Goal: Browse casually: Explore the website without a specific task or goal

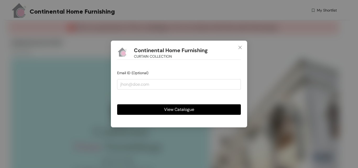
click at [181, 111] on span "View Catalogue" at bounding box center [179, 109] width 30 height 7
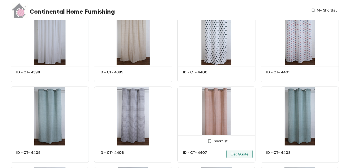
scroll to position [1520, 0]
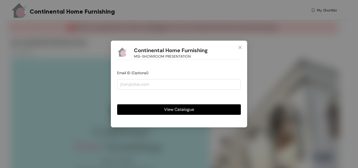
click at [179, 111] on span "View Catalogue" at bounding box center [179, 109] width 30 height 7
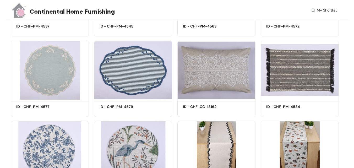
scroll to position [586, 0]
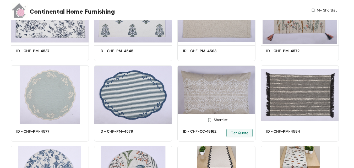
click at [222, 91] on img at bounding box center [216, 94] width 78 height 59
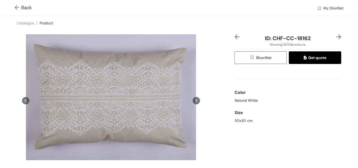
click at [195, 99] on icon at bounding box center [196, 100] width 7 height 7
click at [194, 98] on icon at bounding box center [196, 100] width 7 height 7
click at [336, 37] on img at bounding box center [338, 36] width 5 height 5
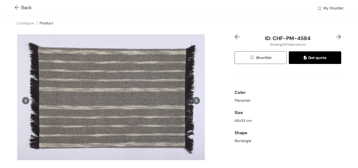
click at [195, 100] on icon at bounding box center [196, 100] width 2 height 3
click at [336, 36] on img at bounding box center [338, 36] width 5 height 5
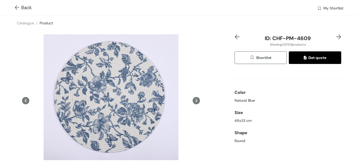
click at [336, 36] on img at bounding box center [338, 36] width 5 height 5
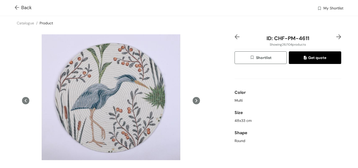
click at [193, 99] on icon at bounding box center [196, 100] width 7 height 7
click at [195, 100] on icon at bounding box center [196, 100] width 2 height 3
click at [336, 37] on img at bounding box center [338, 36] width 5 height 5
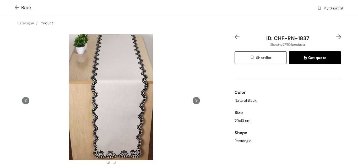
click at [336, 37] on img at bounding box center [338, 36] width 5 height 5
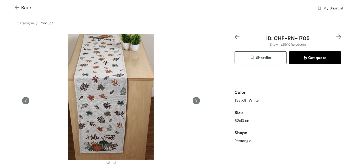
click at [336, 37] on img at bounding box center [338, 36] width 5 height 5
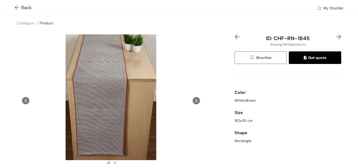
click at [336, 37] on img at bounding box center [338, 36] width 5 height 5
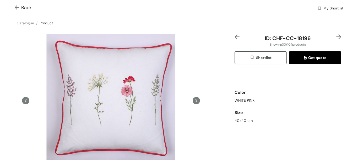
click at [336, 37] on img at bounding box center [338, 36] width 5 height 5
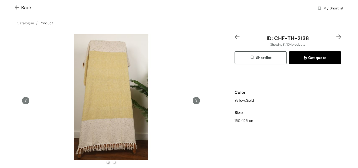
click at [336, 37] on img at bounding box center [338, 36] width 5 height 5
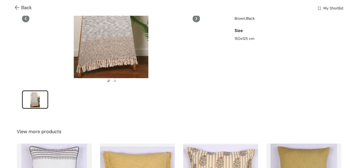
scroll to position [105, 0]
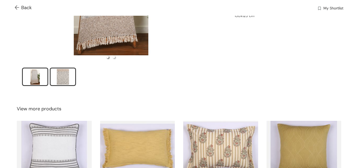
click at [65, 78] on div "slide item 2" at bounding box center [63, 77] width 24 height 16
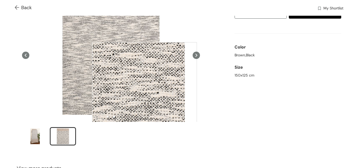
scroll to position [0, 0]
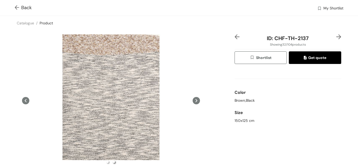
click at [336, 37] on img at bounding box center [338, 36] width 5 height 5
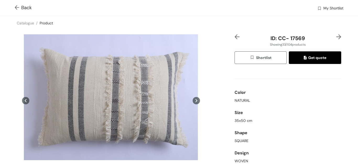
click at [216, 83] on div "ID: CC- 17569 Showing 33 / 104 products Shortlist Get quote Color NATURAL Size …" at bounding box center [179, 115] width 360 height 171
click at [195, 100] on icon at bounding box center [196, 100] width 2 height 3
click at [193, 102] on icon at bounding box center [196, 100] width 7 height 7
click at [337, 35] on div "ID: CC- 17569 Showing 33 / 104 products Shortlist Get quote Color NATURAL Size …" at bounding box center [287, 115] width 109 height 163
click at [336, 36] on img at bounding box center [338, 36] width 5 height 5
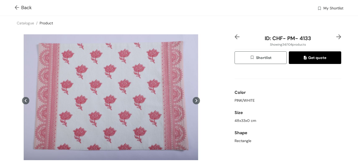
click at [336, 36] on img at bounding box center [338, 36] width 5 height 5
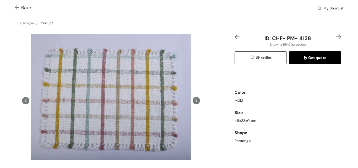
click at [336, 36] on img at bounding box center [338, 36] width 5 height 5
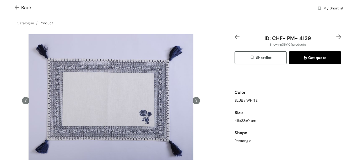
click at [336, 36] on img at bounding box center [338, 36] width 5 height 5
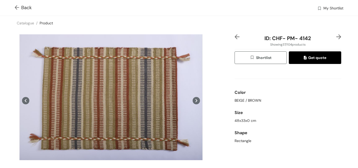
click at [336, 36] on img at bounding box center [338, 36] width 5 height 5
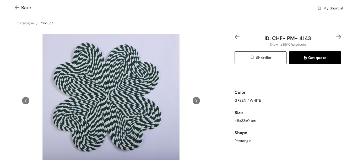
click at [336, 36] on img at bounding box center [338, 36] width 5 height 5
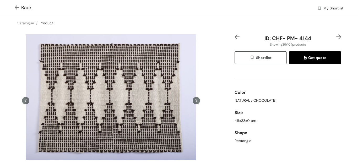
click at [336, 36] on img at bounding box center [338, 36] width 5 height 5
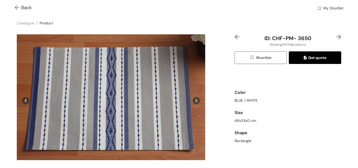
click at [336, 36] on img at bounding box center [338, 36] width 5 height 5
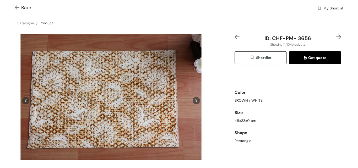
click at [336, 36] on img at bounding box center [338, 36] width 5 height 5
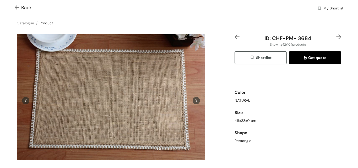
click at [336, 36] on img at bounding box center [338, 36] width 5 height 5
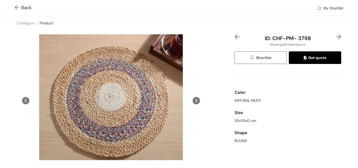
click at [336, 36] on img at bounding box center [338, 36] width 5 height 5
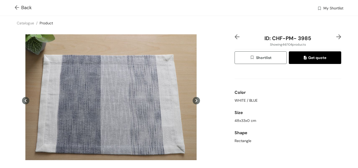
click at [336, 36] on img at bounding box center [338, 36] width 5 height 5
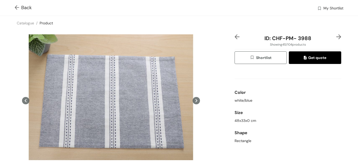
click at [336, 36] on img at bounding box center [338, 36] width 5 height 5
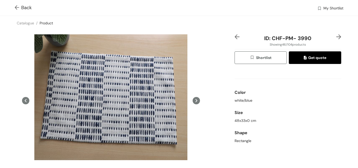
click at [336, 36] on img at bounding box center [338, 36] width 5 height 5
